Goal: Information Seeking & Learning: Learn about a topic

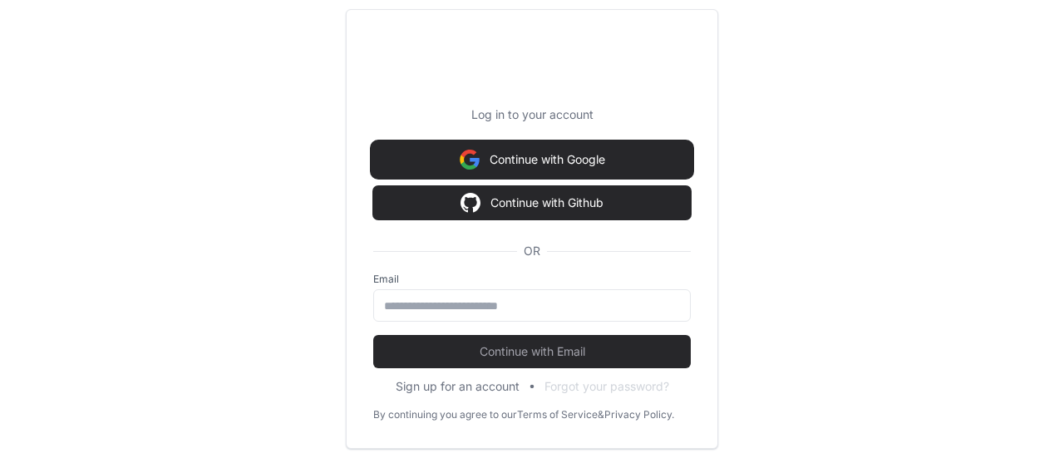
click at [527, 159] on button "Continue with Google" at bounding box center [532, 159] width 318 height 33
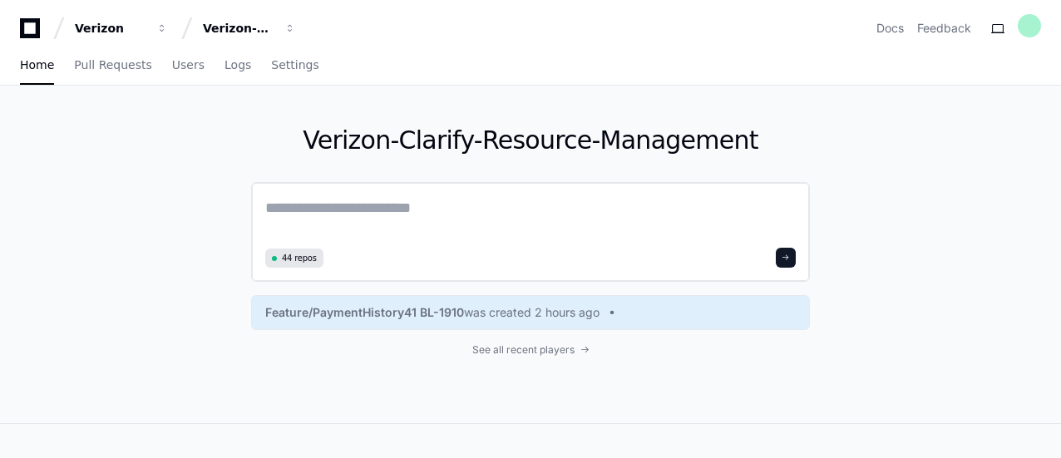
click at [534, 184] on div "44 repos" at bounding box center [530, 232] width 559 height 100
click at [475, 205] on textarea at bounding box center [530, 219] width 531 height 47
paste textarea "**********"
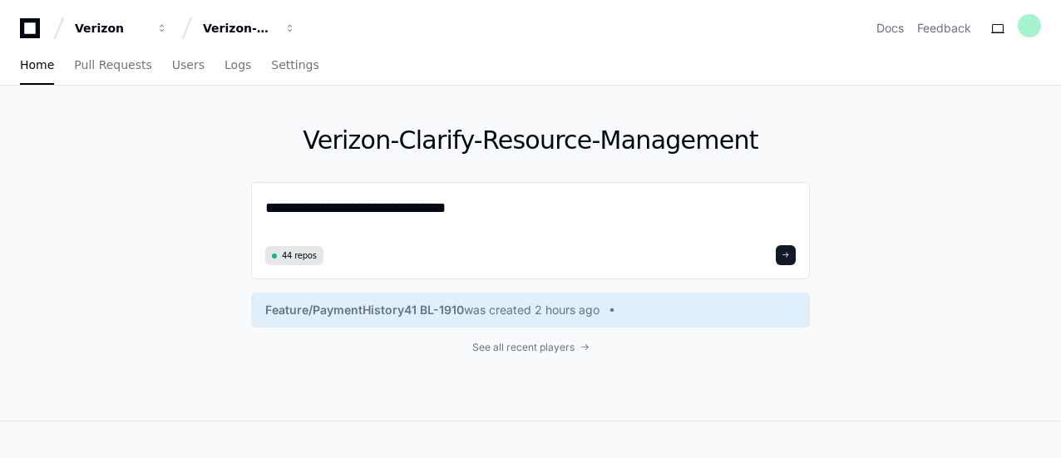
type textarea "**********"
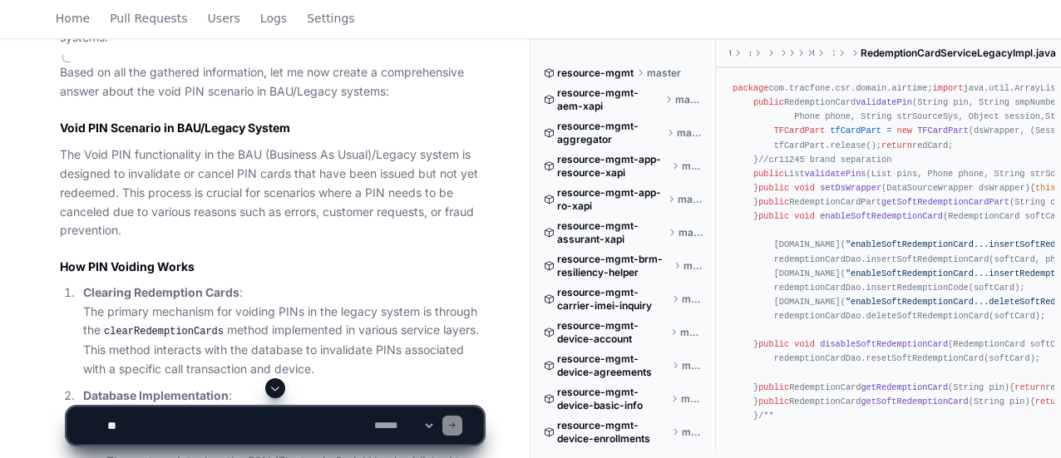
scroll to position [750, 0]
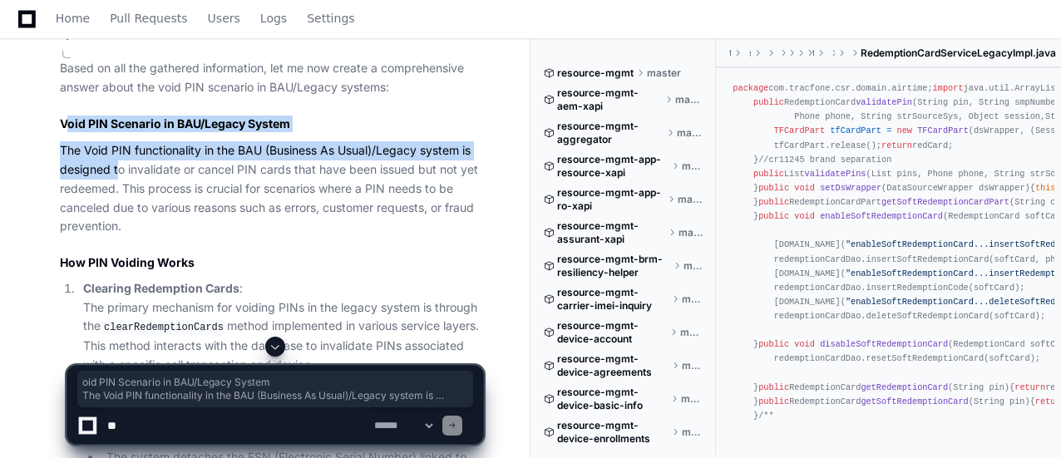
drag, startPoint x: 67, startPoint y: 124, endPoint x: 116, endPoint y: 162, distance: 62.9
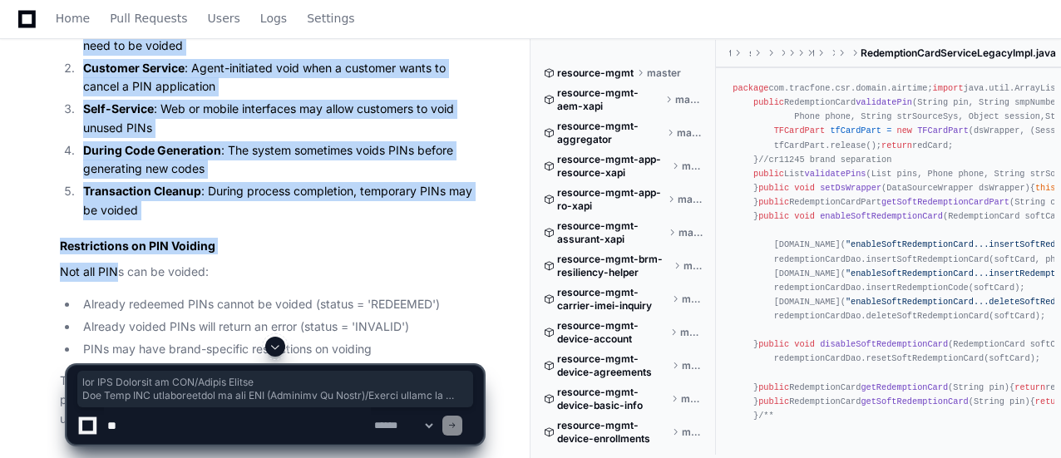
scroll to position [2039, 0]
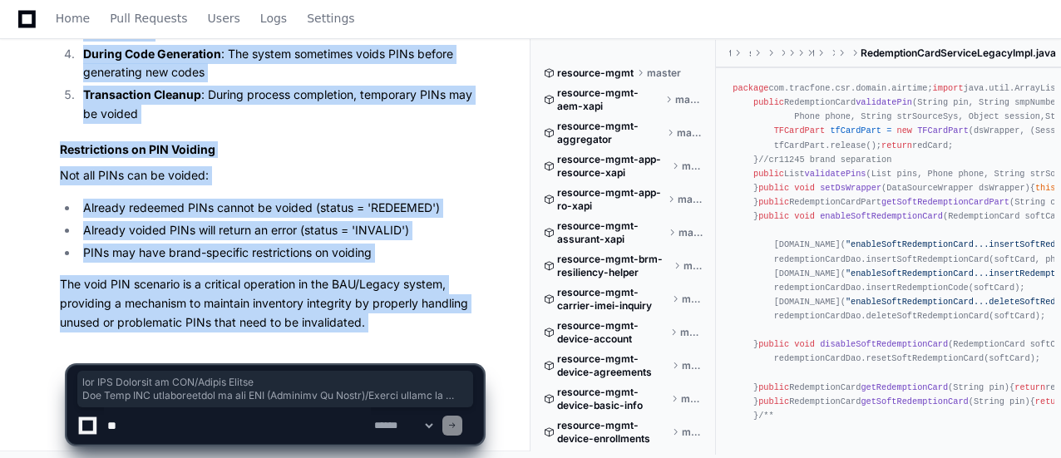
copy div "oid PIN Scenario in BAU/Legacy System The Void PIN functionality in the BAU (Bu…"
click at [73, 22] on span "Home" at bounding box center [73, 18] width 34 height 10
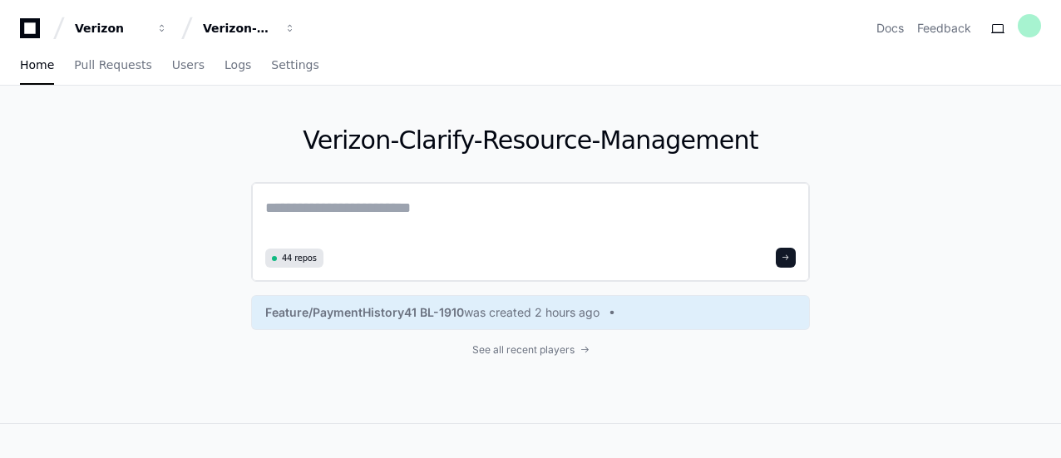
click at [449, 207] on textarea at bounding box center [530, 219] width 531 height 47
click at [172, 70] on span "Users" at bounding box center [188, 65] width 32 height 10
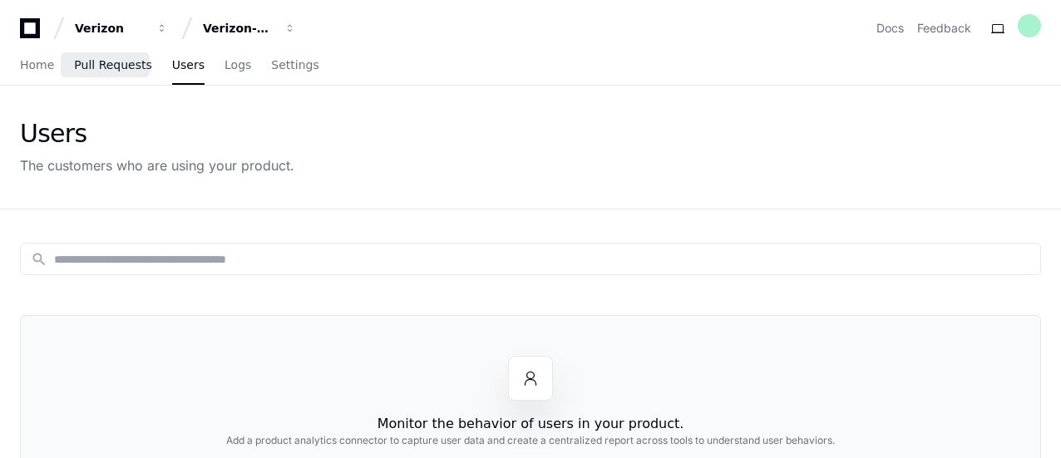
click at [121, 69] on span "Pull Requests" at bounding box center [112, 65] width 77 height 10
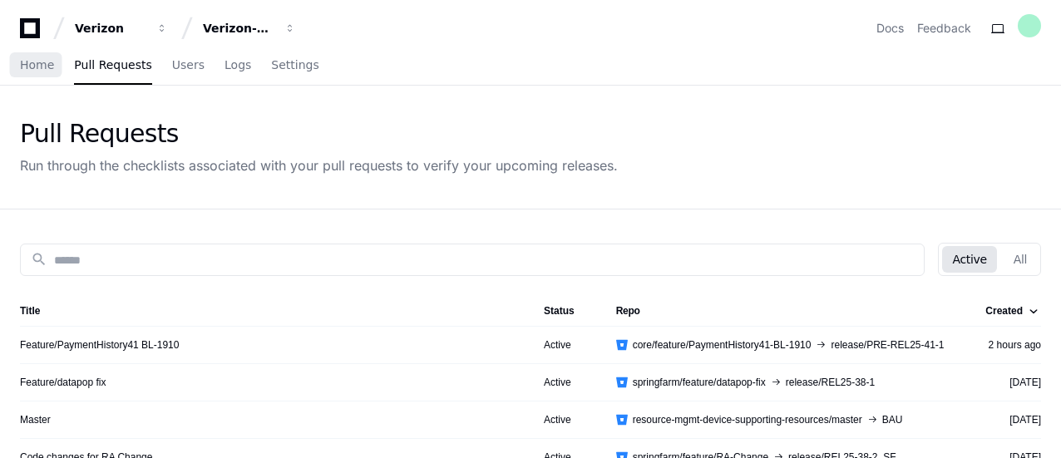
click at [19, 69] on div "Home Pull Requests Users Logs Settings" at bounding box center [530, 66] width 1061 height 39
click at [34, 66] on span "Home" at bounding box center [37, 65] width 34 height 10
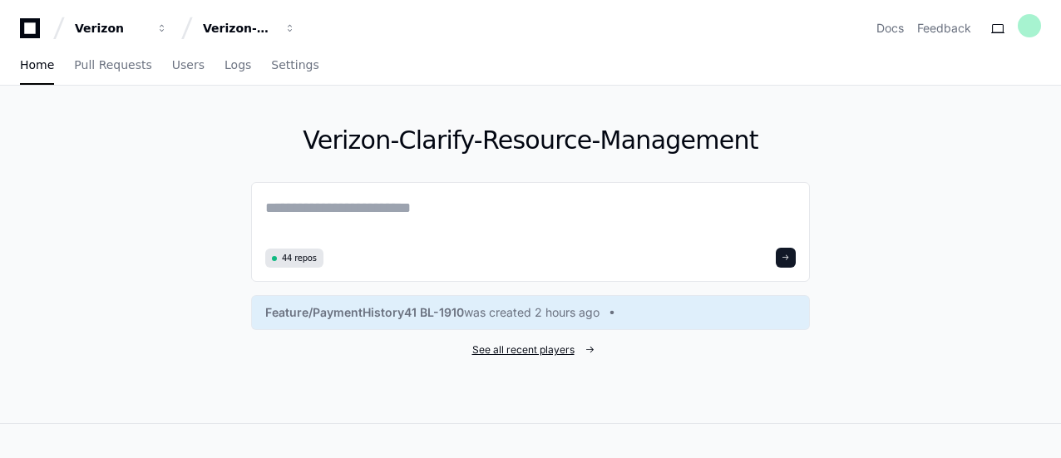
drag, startPoint x: 500, startPoint y: 347, endPoint x: 489, endPoint y: 350, distance: 11.3
click at [489, 350] on span "See all recent players" at bounding box center [523, 349] width 102 height 13
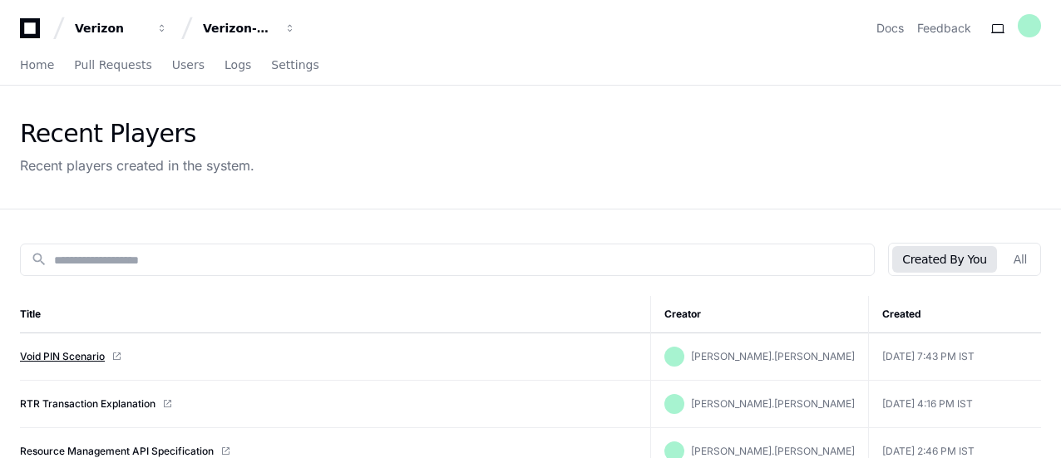
click at [77, 358] on link "Void PIN Scenario" at bounding box center [62, 356] width 85 height 13
click at [120, 358] on span at bounding box center [116, 357] width 10 height 10
click at [117, 357] on span at bounding box center [116, 357] width 10 height 10
click at [121, 355] on span at bounding box center [116, 357] width 10 height 10
click at [116, 356] on span at bounding box center [116, 357] width 10 height 10
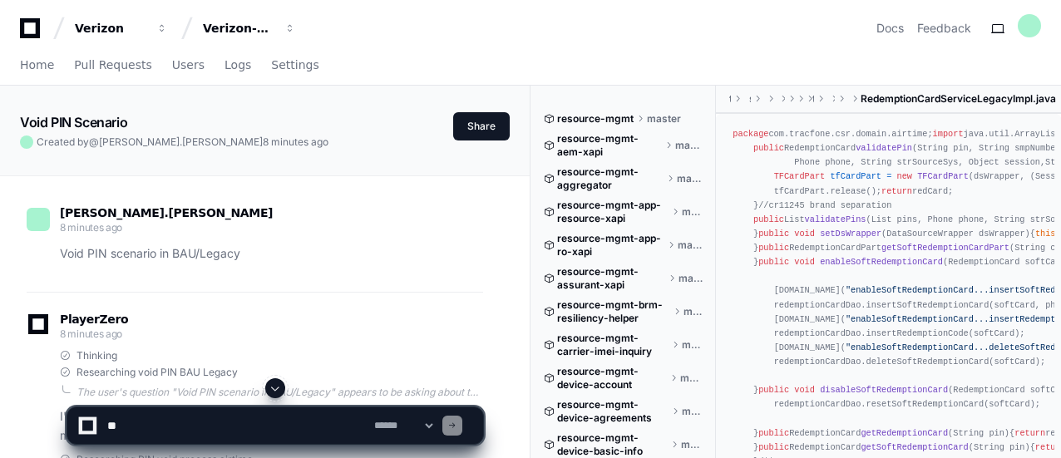
click at [279, 388] on span at bounding box center [275, 388] width 13 height 13
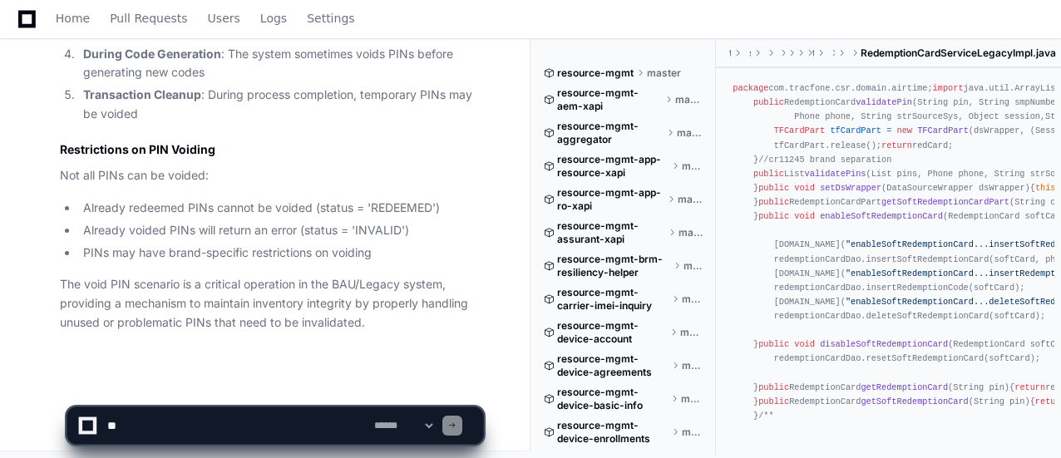
click at [306, 415] on textarea at bounding box center [237, 425] width 267 height 37
click at [240, 418] on textarea at bounding box center [237, 425] width 267 height 37
paste textarea "**********"
type textarea "**********"
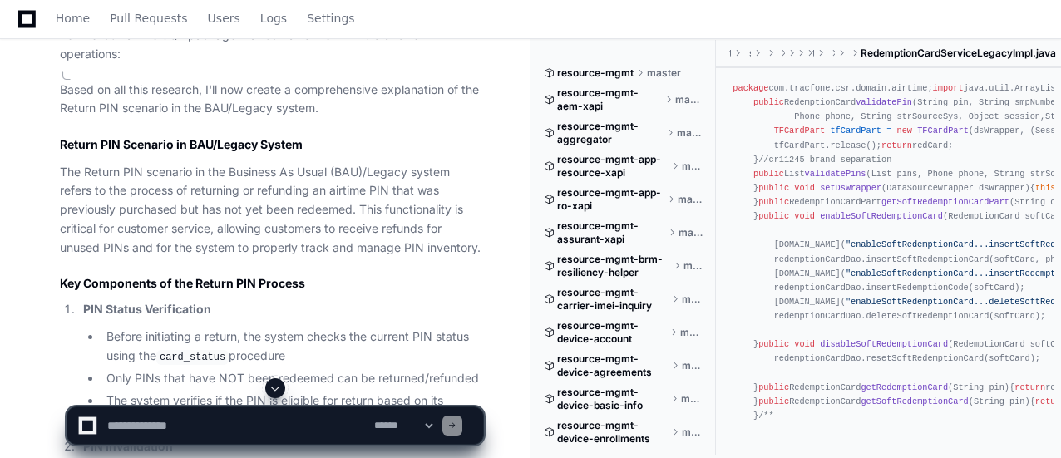
scroll to position [2842, 0]
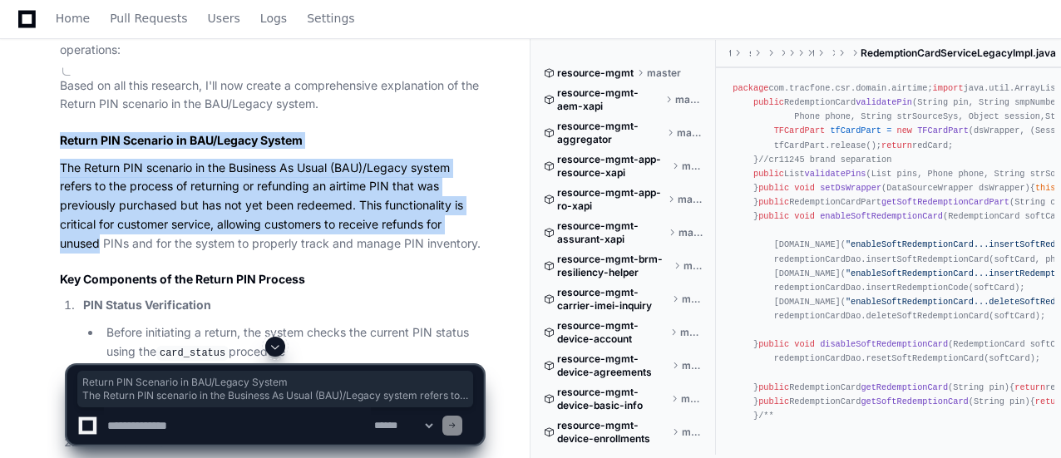
drag, startPoint x: 60, startPoint y: 135, endPoint x: 98, endPoint y: 232, distance: 104.6
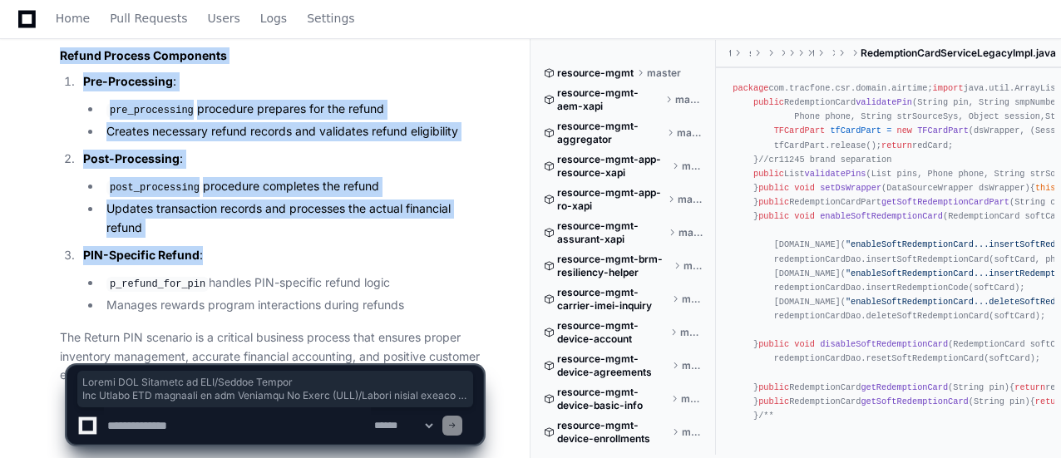
scroll to position [4542, 0]
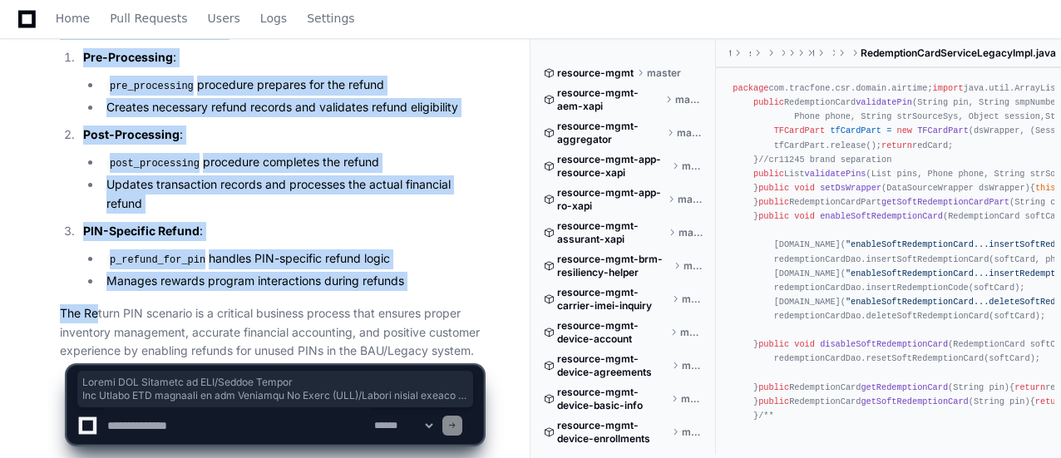
copy article "Return PIN Scenario in BAU/Legacy System The Return PIN scenario in the Busines…"
click at [196, 426] on textarea at bounding box center [237, 425] width 267 height 37
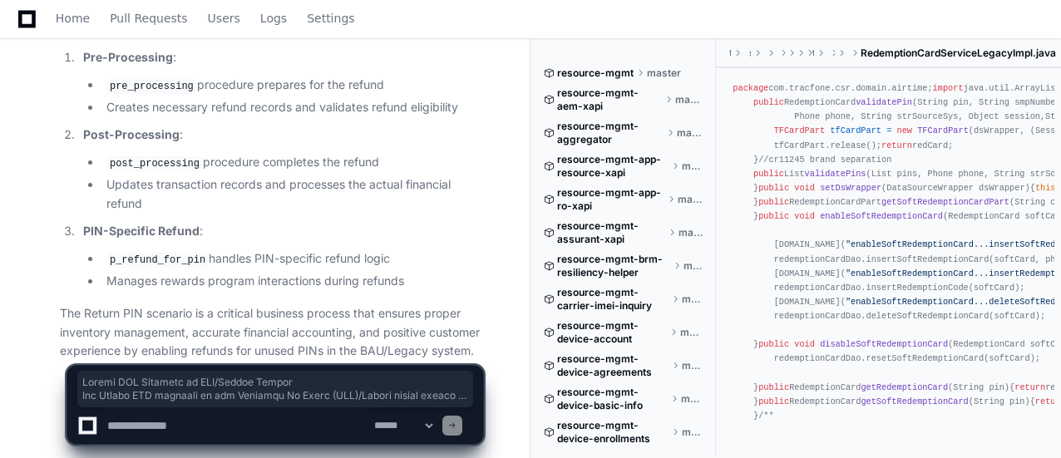
click at [281, 304] on p "The Return PIN scenario is a critical business process that ensures proper inve…" at bounding box center [271, 332] width 423 height 57
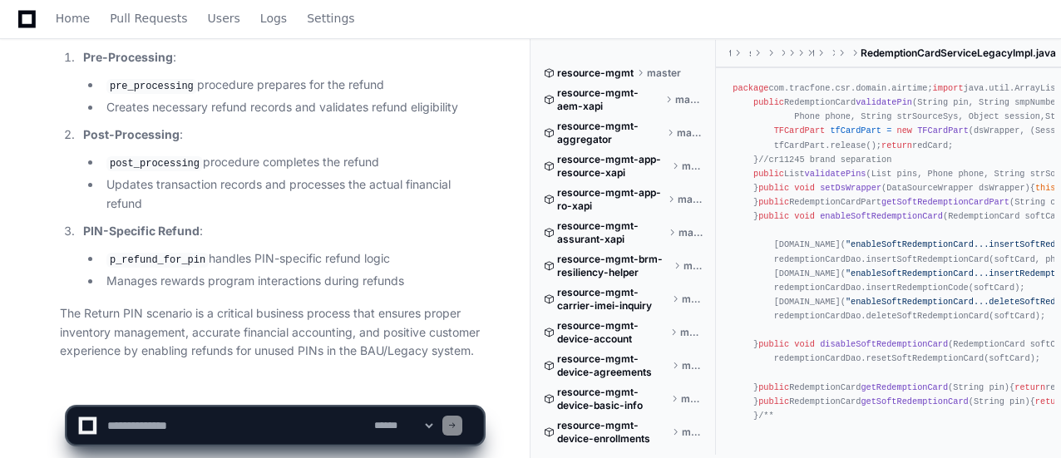
click at [240, 422] on textarea at bounding box center [237, 425] width 267 height 37
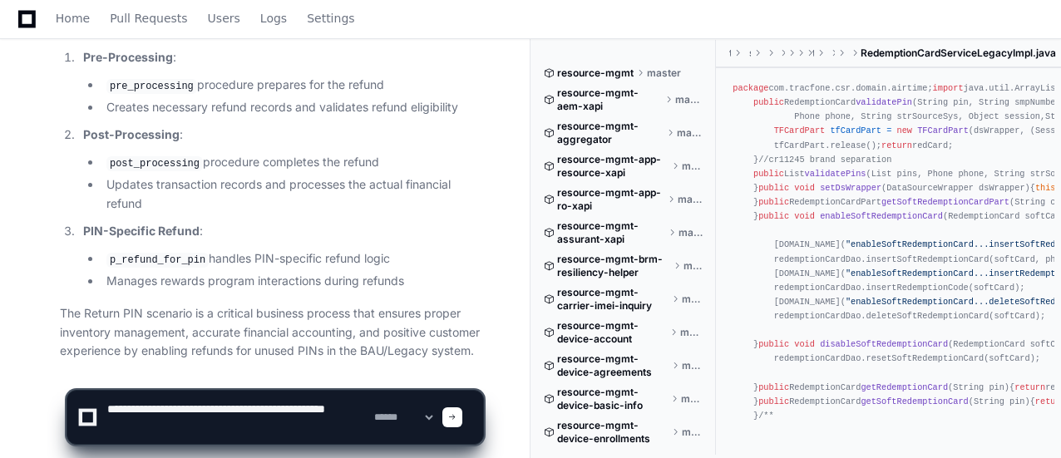
type textarea "**********"
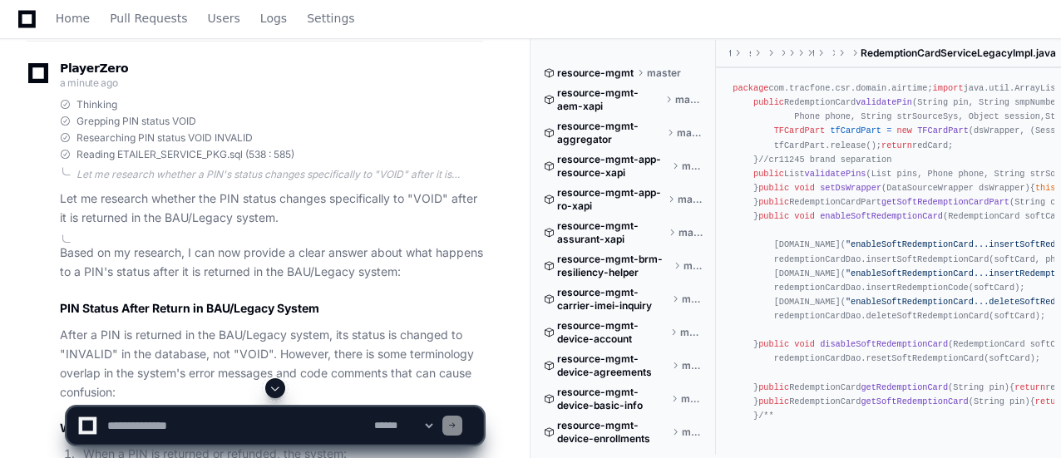
scroll to position [4993, 0]
